Goal: Check status: Check status

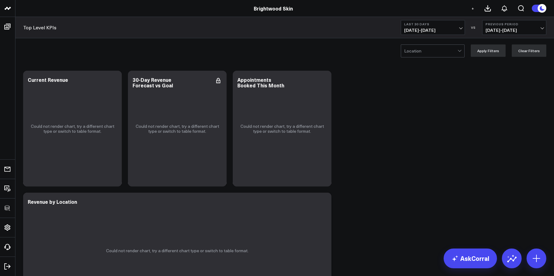
click at [419, 28] on span "[DATE] - [DATE]" at bounding box center [432, 30] width 57 height 5
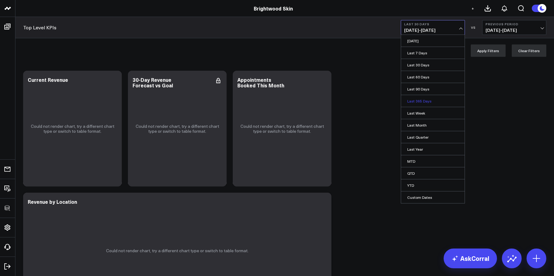
click at [422, 100] on link "Last 365 Days" at bounding box center [433, 101] width 64 height 12
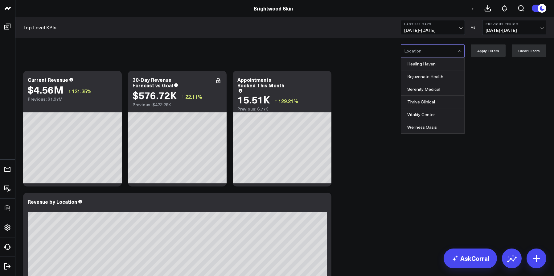
click at [428, 53] on div at bounding box center [430, 51] width 53 height 12
click at [419, 33] on span "[DATE] - [DATE]" at bounding box center [432, 30] width 57 height 5
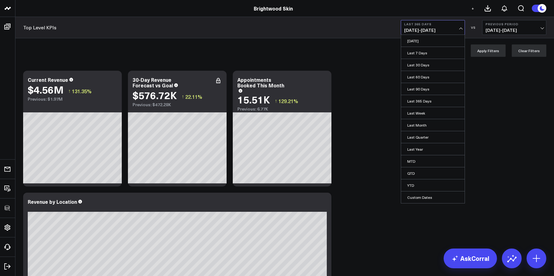
click at [419, 30] on span "[DATE] - [DATE]" at bounding box center [432, 30] width 57 height 5
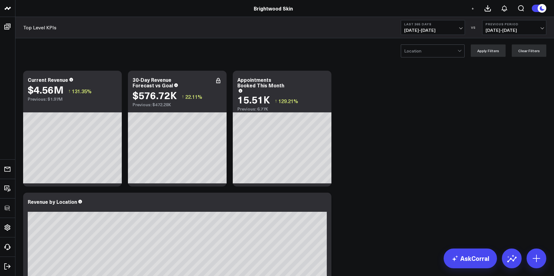
click at [419, 31] on span "[DATE] - [DATE]" at bounding box center [432, 30] width 57 height 5
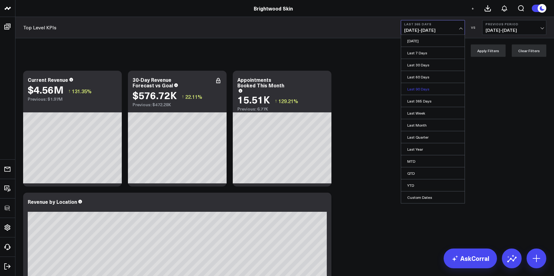
click at [415, 87] on link "Last 90 Days" at bounding box center [433, 89] width 64 height 12
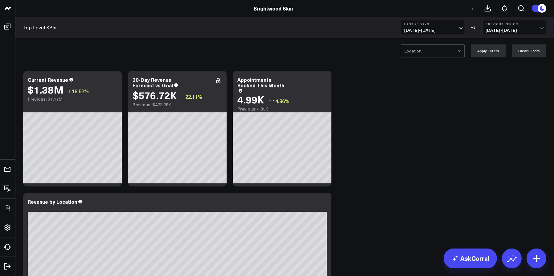
click at [424, 31] on span "[DATE] - [DATE]" at bounding box center [432, 30] width 57 height 5
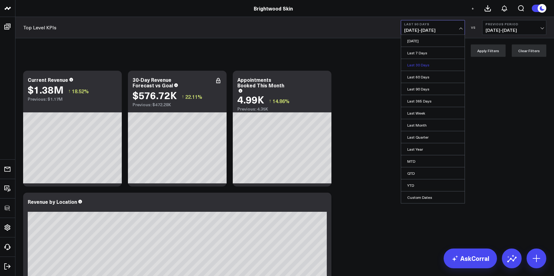
click at [421, 61] on link "Last 30 Days" at bounding box center [433, 65] width 64 height 12
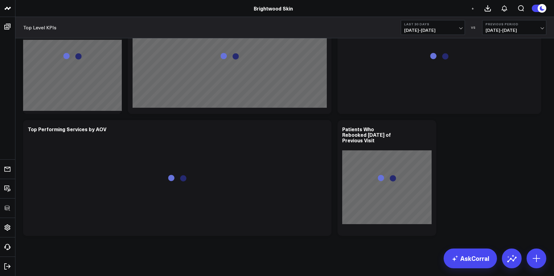
scroll to position [879, 0]
